Goal: Task Accomplishment & Management: Complete application form

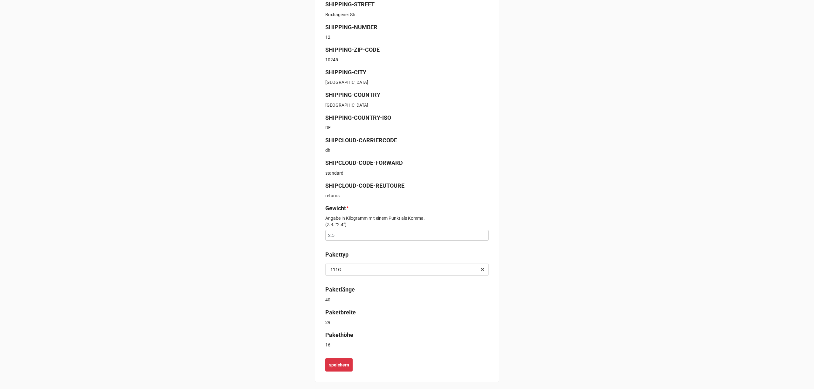
scroll to position [161, 0]
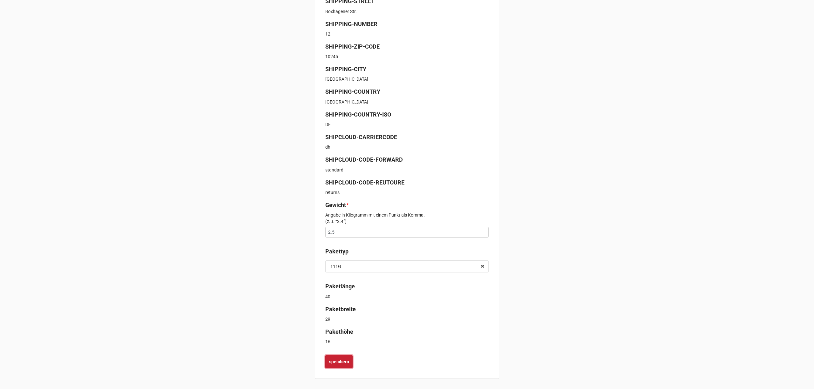
click at [342, 360] on b "speichern" at bounding box center [339, 362] width 20 height 7
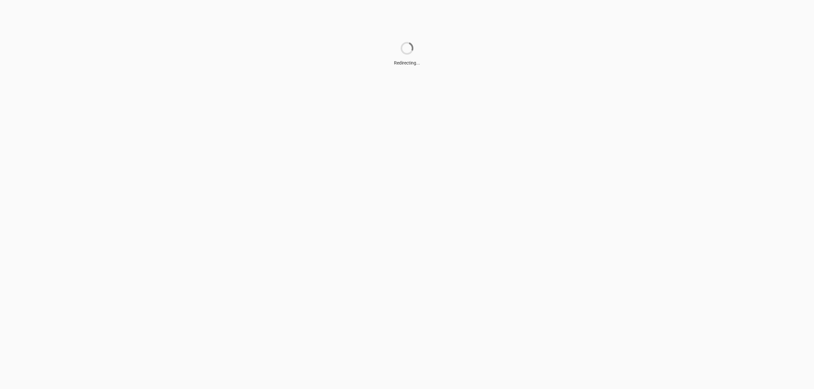
scroll to position [0, 0]
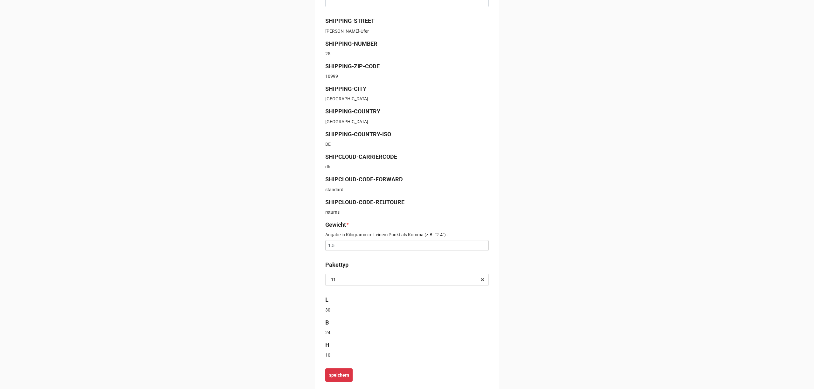
scroll to position [155, 0]
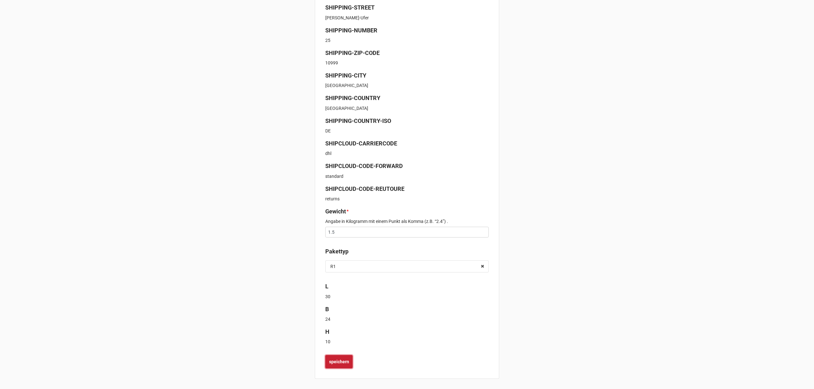
click at [339, 361] on b "speichern" at bounding box center [339, 362] width 20 height 7
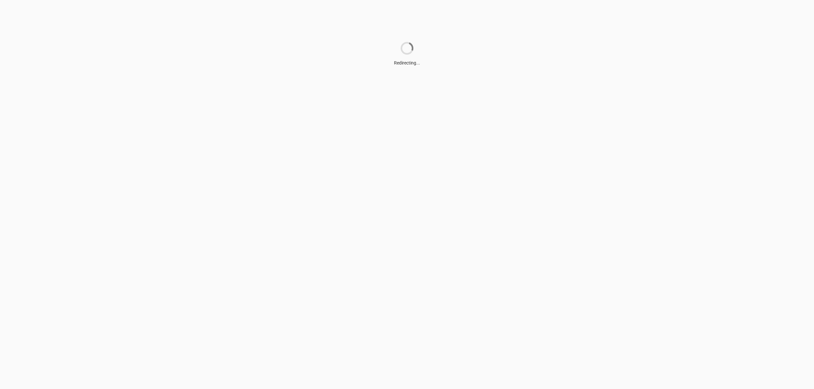
scroll to position [0, 0]
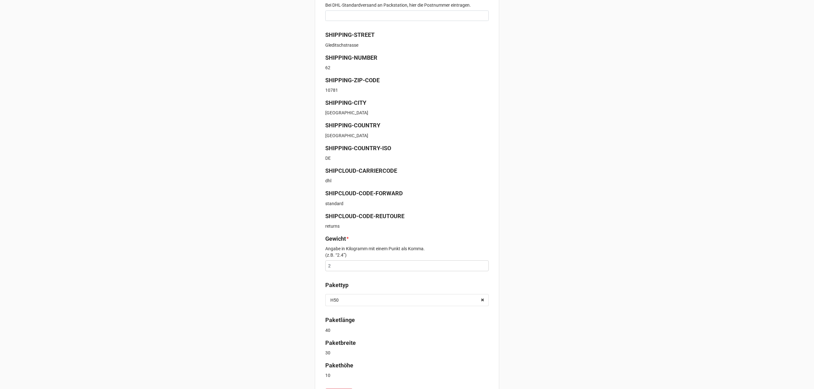
scroll to position [161, 0]
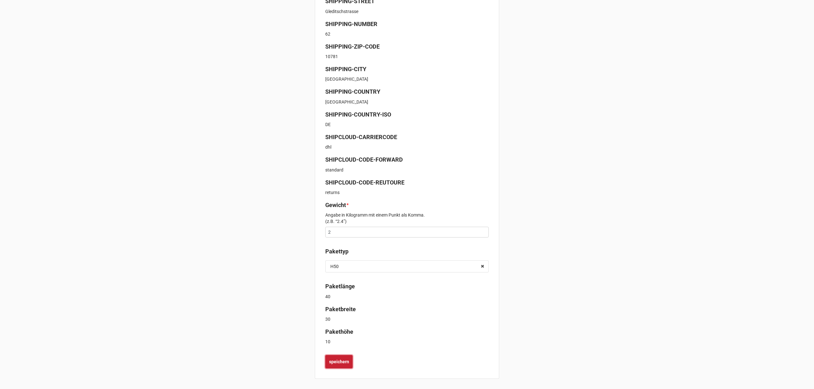
click at [340, 365] on b "speichern" at bounding box center [339, 362] width 20 height 7
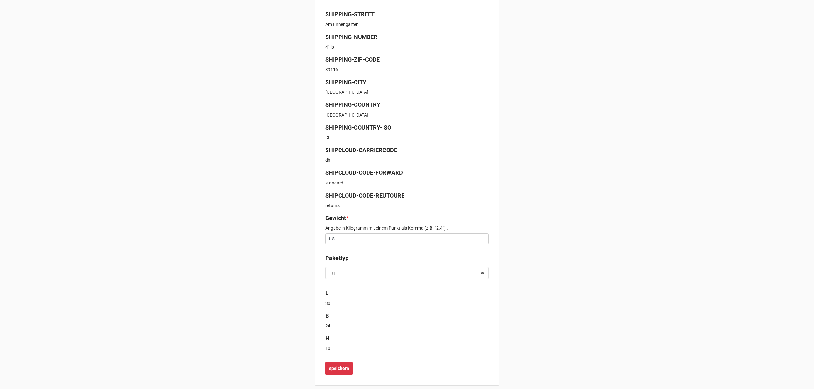
scroll to position [155, 0]
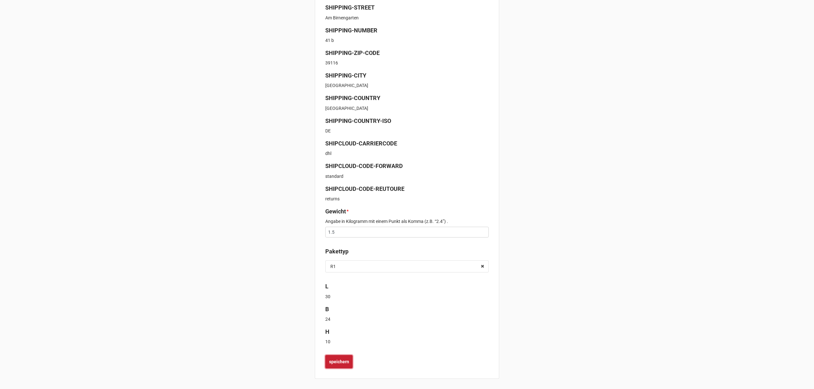
click at [339, 360] on b "speichern" at bounding box center [339, 362] width 20 height 7
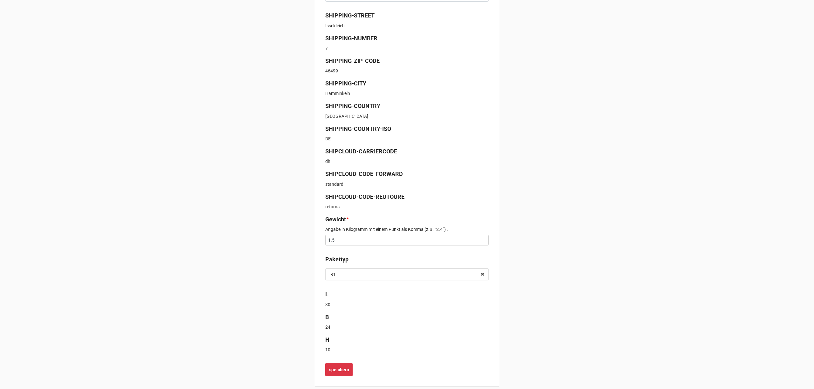
scroll to position [155, 0]
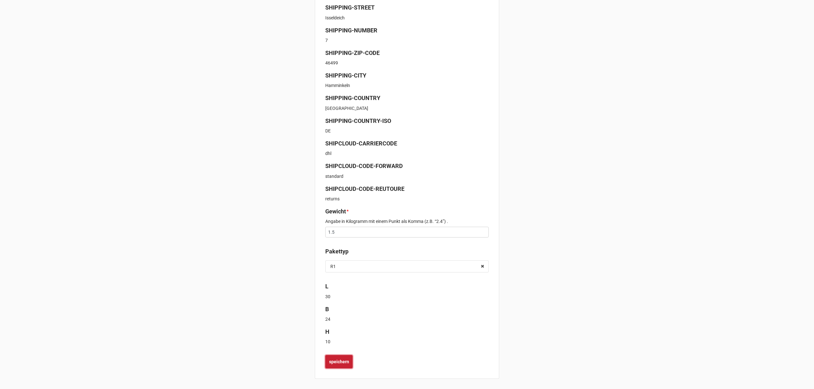
click at [342, 358] on button "speichern" at bounding box center [338, 361] width 27 height 13
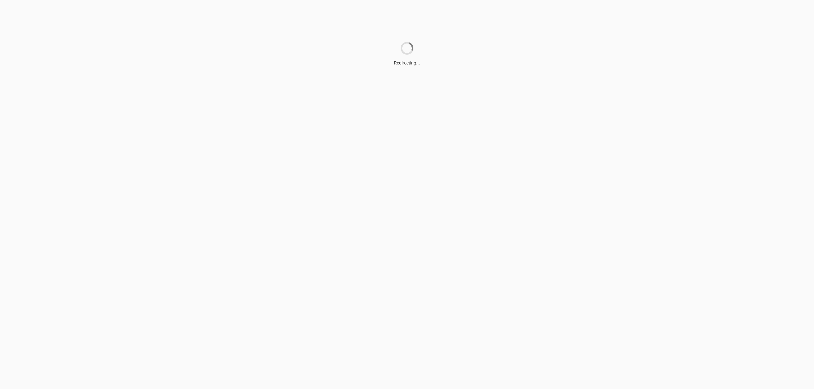
scroll to position [0, 0]
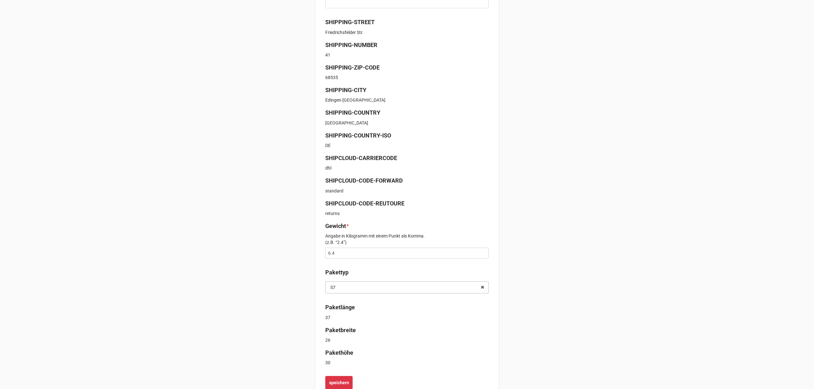
scroll to position [161, 0]
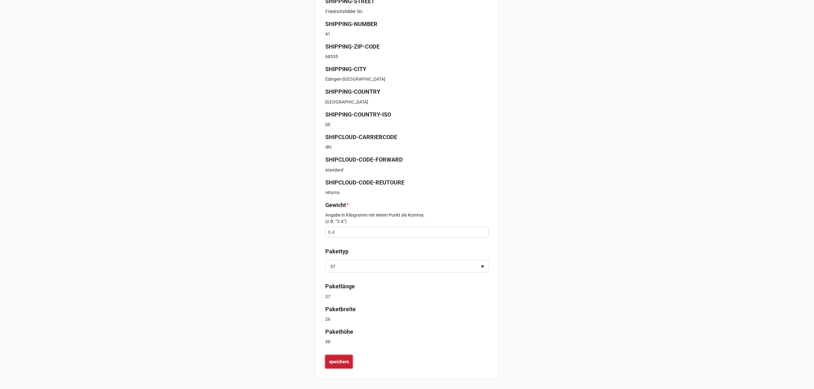
click at [340, 364] on b "speichern" at bounding box center [339, 362] width 20 height 7
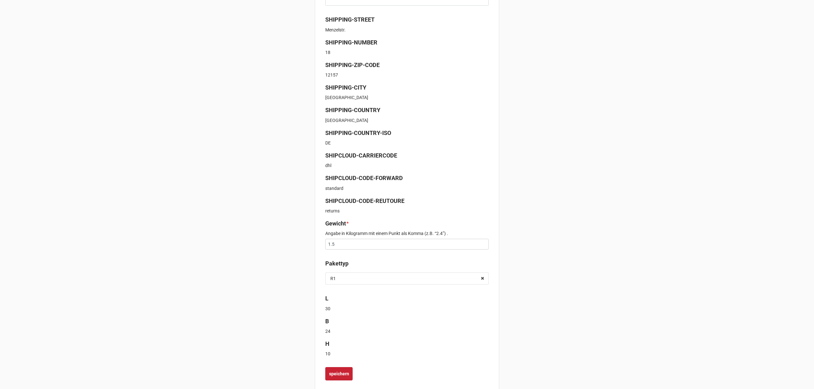
scroll to position [155, 0]
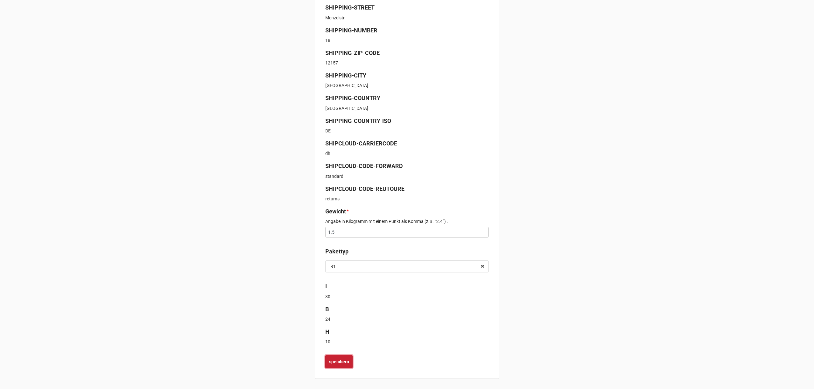
click at [339, 361] on b "speichern" at bounding box center [339, 362] width 20 height 7
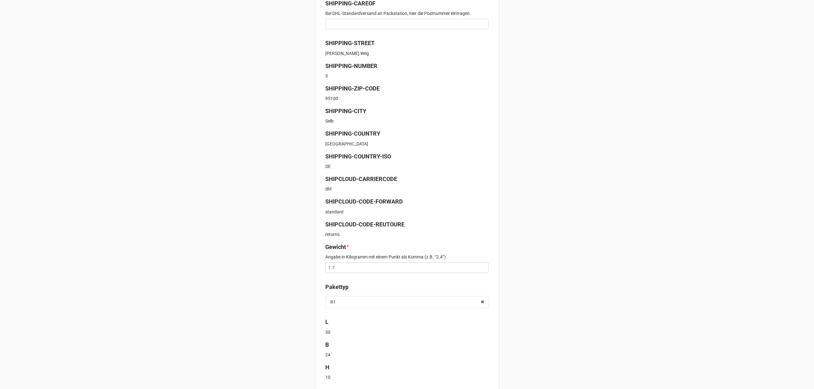
scroll to position [155, 0]
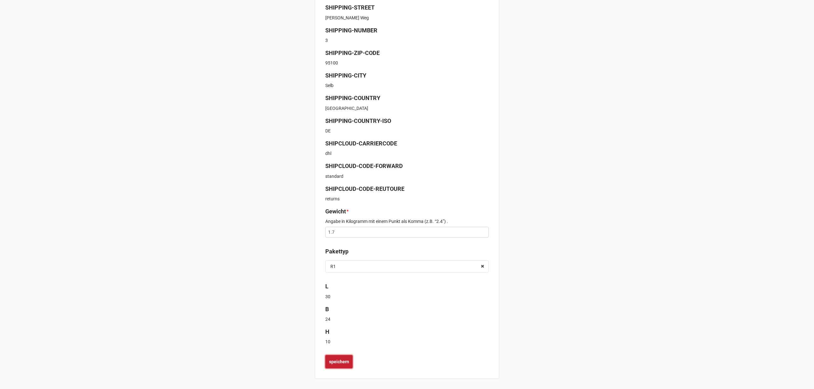
click at [339, 359] on b "speichern" at bounding box center [339, 362] width 20 height 7
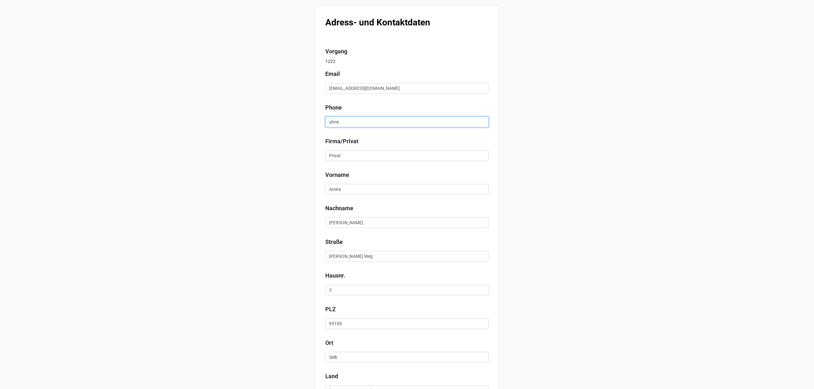
drag, startPoint x: 293, startPoint y: 120, endPoint x: 289, endPoint y: 120, distance: 3.8
click at [289, 120] on div "Adress- und Kontaktdaten Vorgang 1222 Email amira.azzeddine@gmx.de Phone ohne F…" at bounding box center [407, 242] width 814 height 485
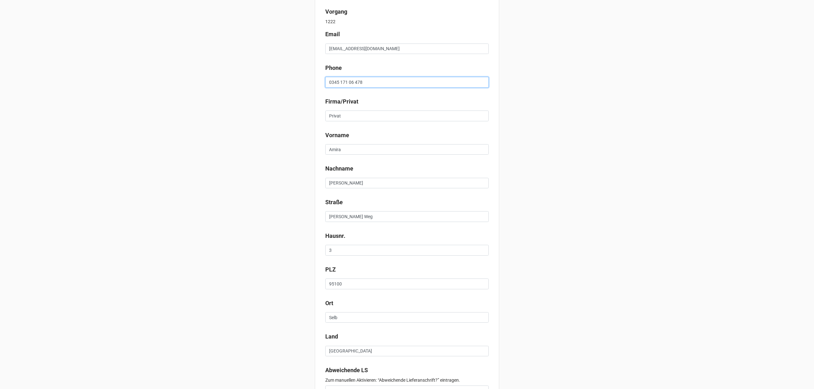
scroll to position [96, 0]
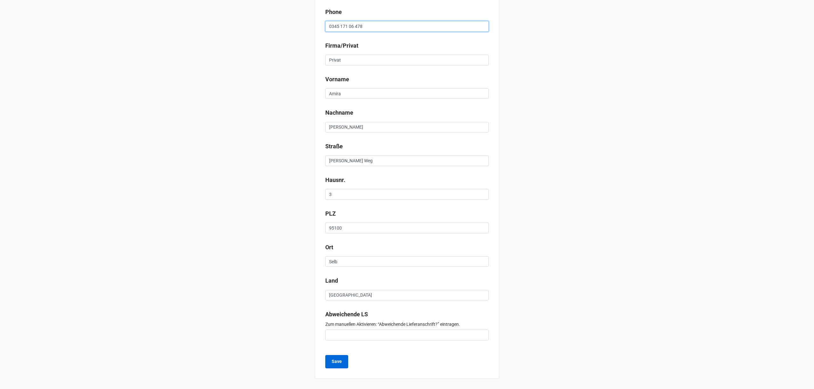
type input "0345 171 06 478"
click at [336, 359] on b "Save" at bounding box center [337, 362] width 10 height 7
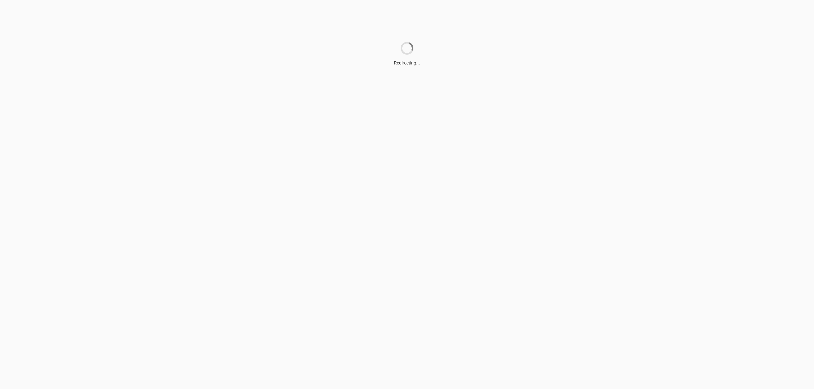
scroll to position [0, 0]
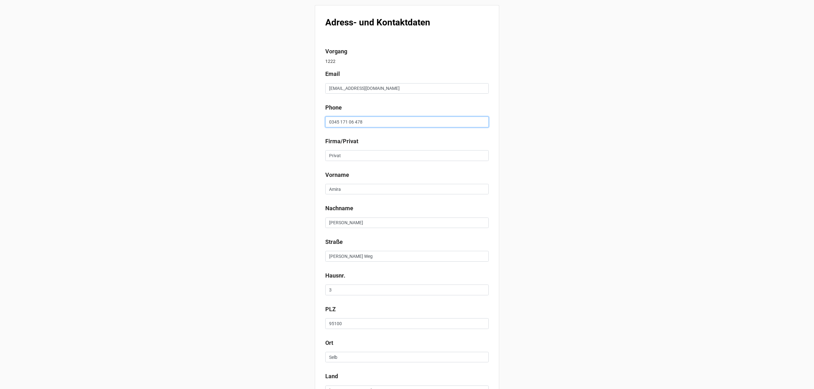
drag, startPoint x: 352, startPoint y: 119, endPoint x: 221, endPoint y: 117, distance: 131.0
click at [221, 117] on div "Adress- und Kontaktdaten Vorgang 1222 Email [EMAIL_ADDRESS][DOMAIN_NAME] Phone …" at bounding box center [407, 242] width 814 height 485
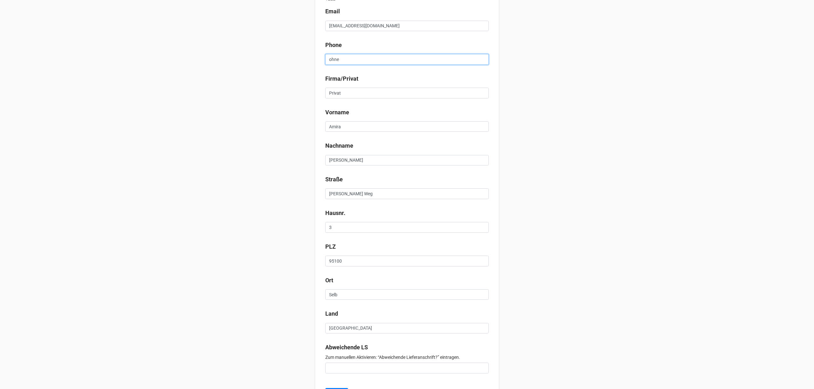
scroll to position [96, 0]
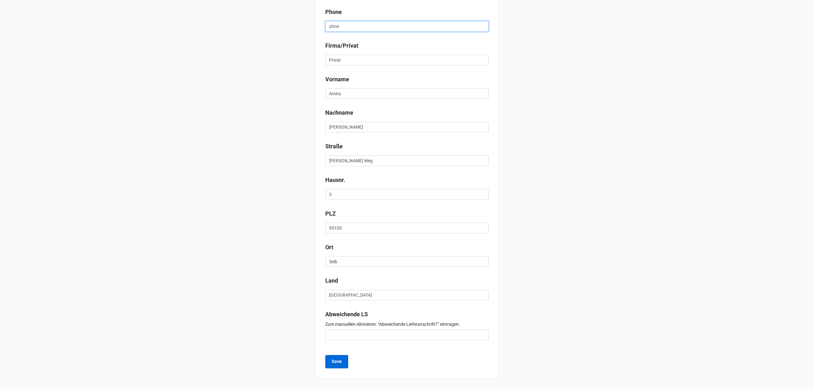
type input "ohne"
click at [334, 359] on b "Save" at bounding box center [337, 362] width 10 height 7
